Goal: Register for event/course

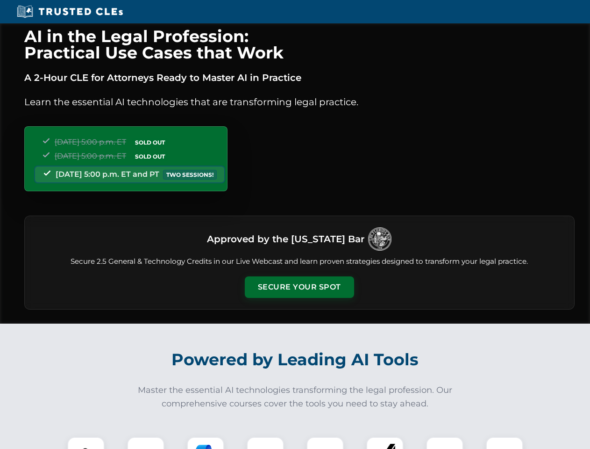
click at [299, 287] on button "Secure Your Spot" at bounding box center [299, 287] width 109 height 22
click at [86, 443] on img at bounding box center [85, 455] width 27 height 27
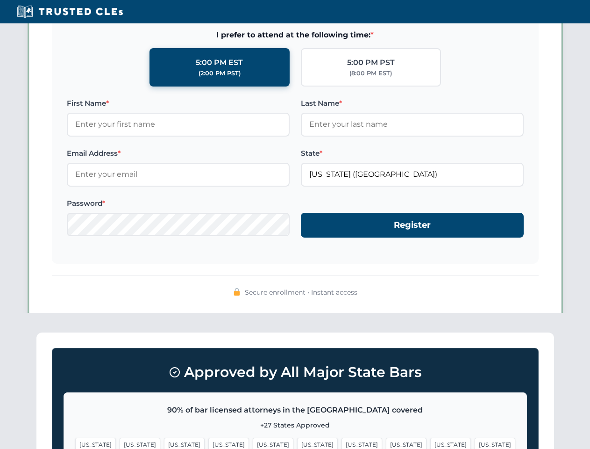
click at [342, 443] on span "[US_STATE]" at bounding box center [362, 445] width 41 height 14
click at [431, 443] on span "[US_STATE]" at bounding box center [451, 445] width 41 height 14
